Goal: Submit feedback/report problem

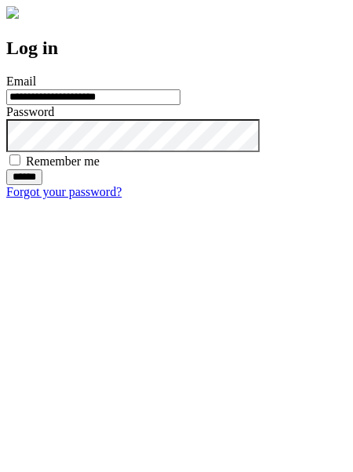
click at [42, 185] on input "******" at bounding box center [24, 177] width 36 height 16
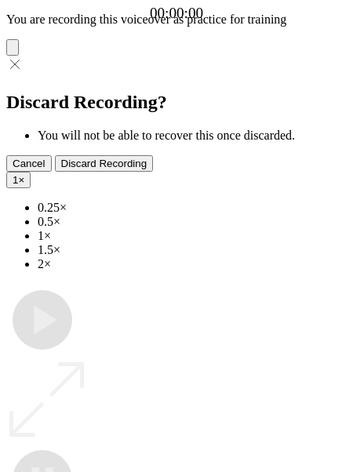
type input "**********"
